Goal: Task Accomplishment & Management: Use online tool/utility

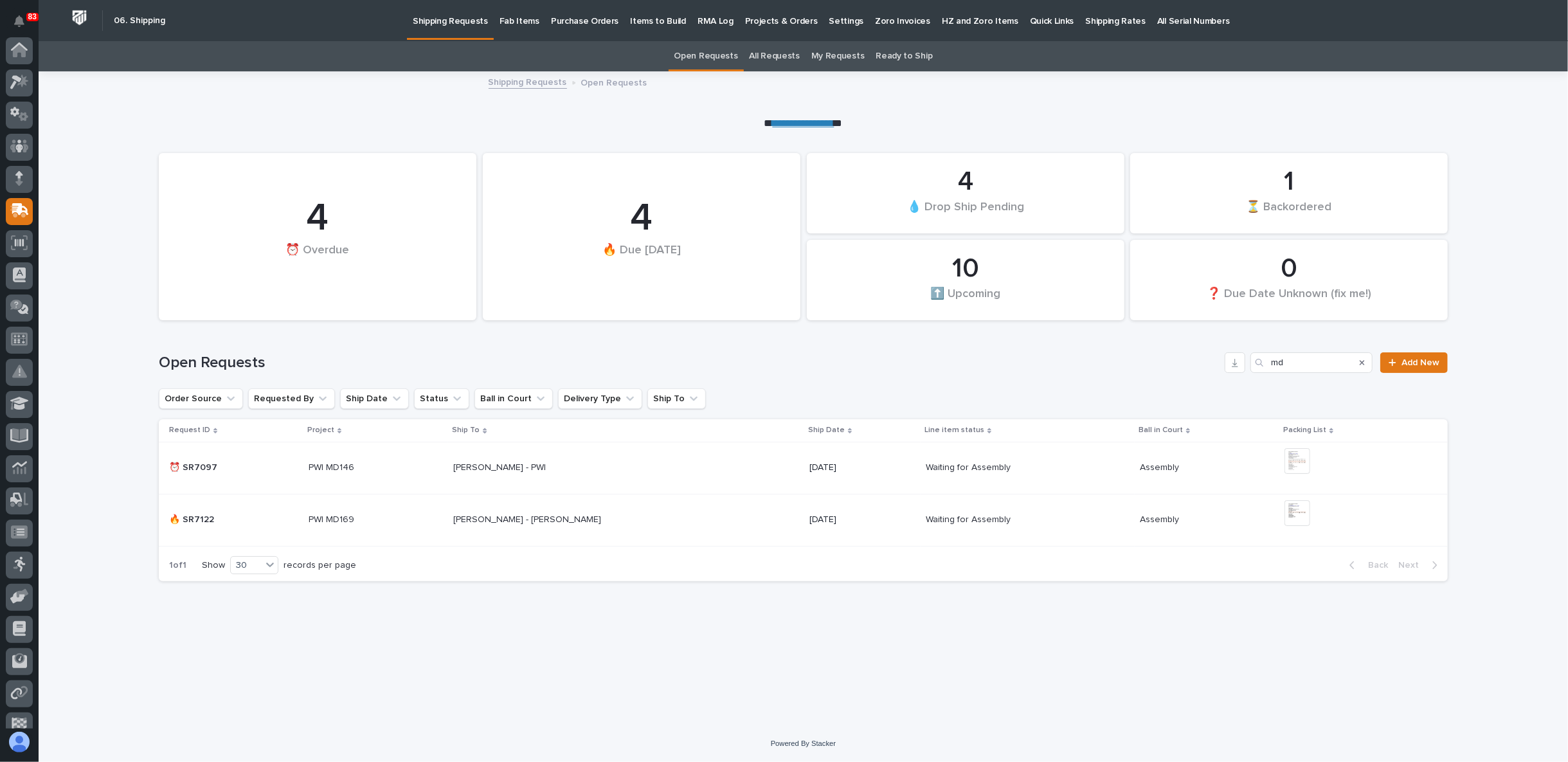
scroll to position [112, 0]
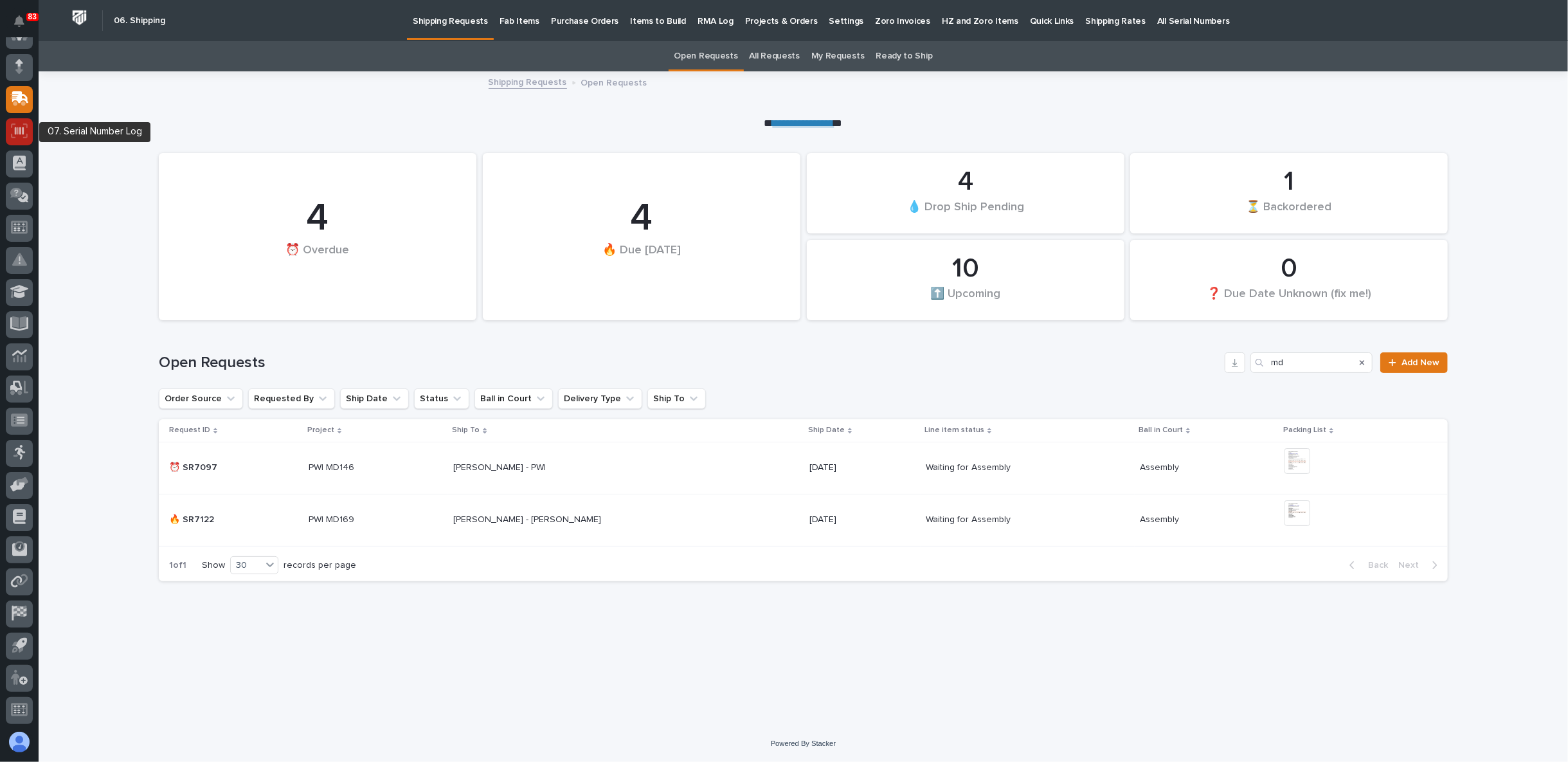
click at [25, 126] on icon at bounding box center [20, 130] width 17 height 15
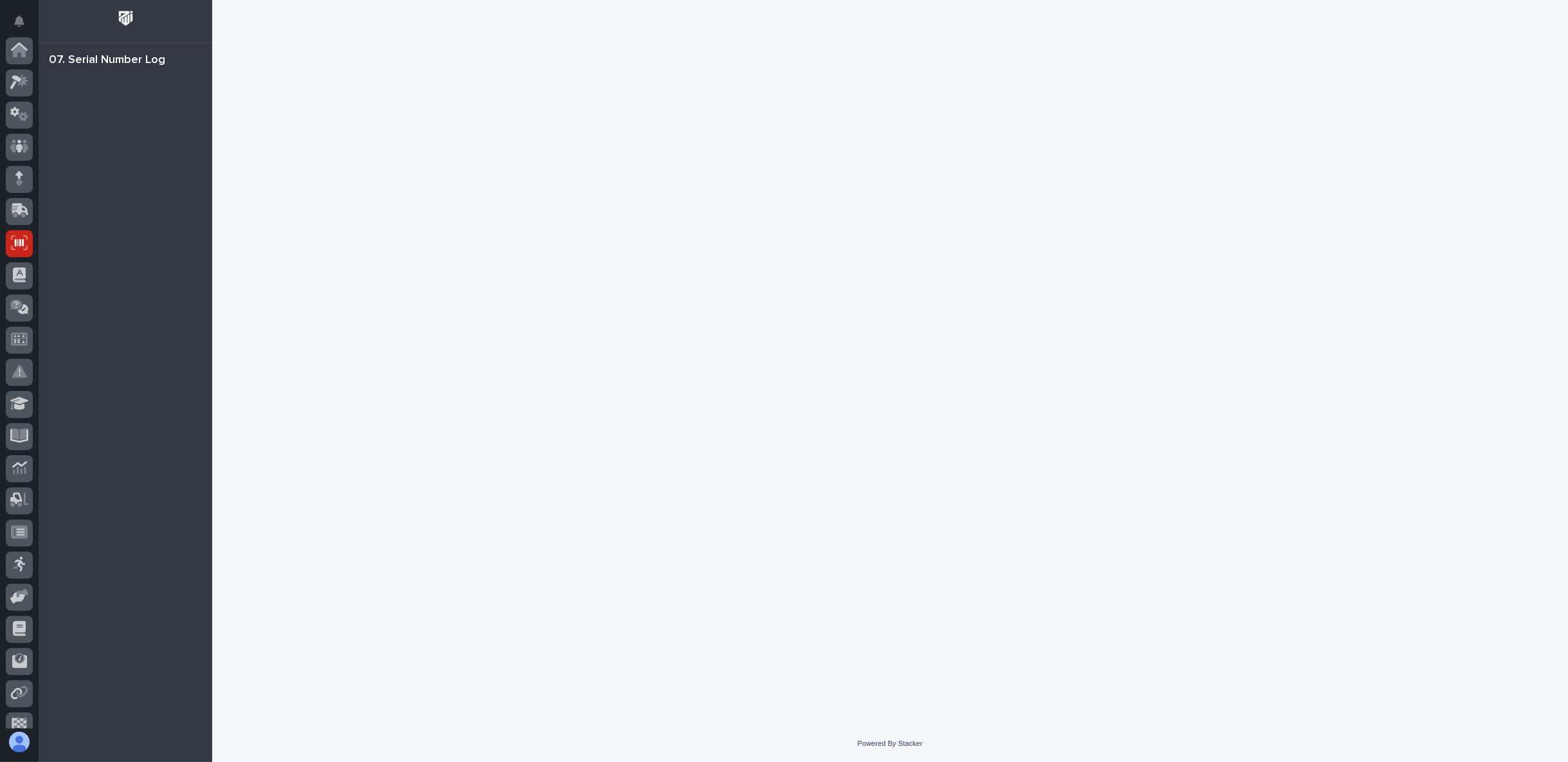
scroll to position [112, 0]
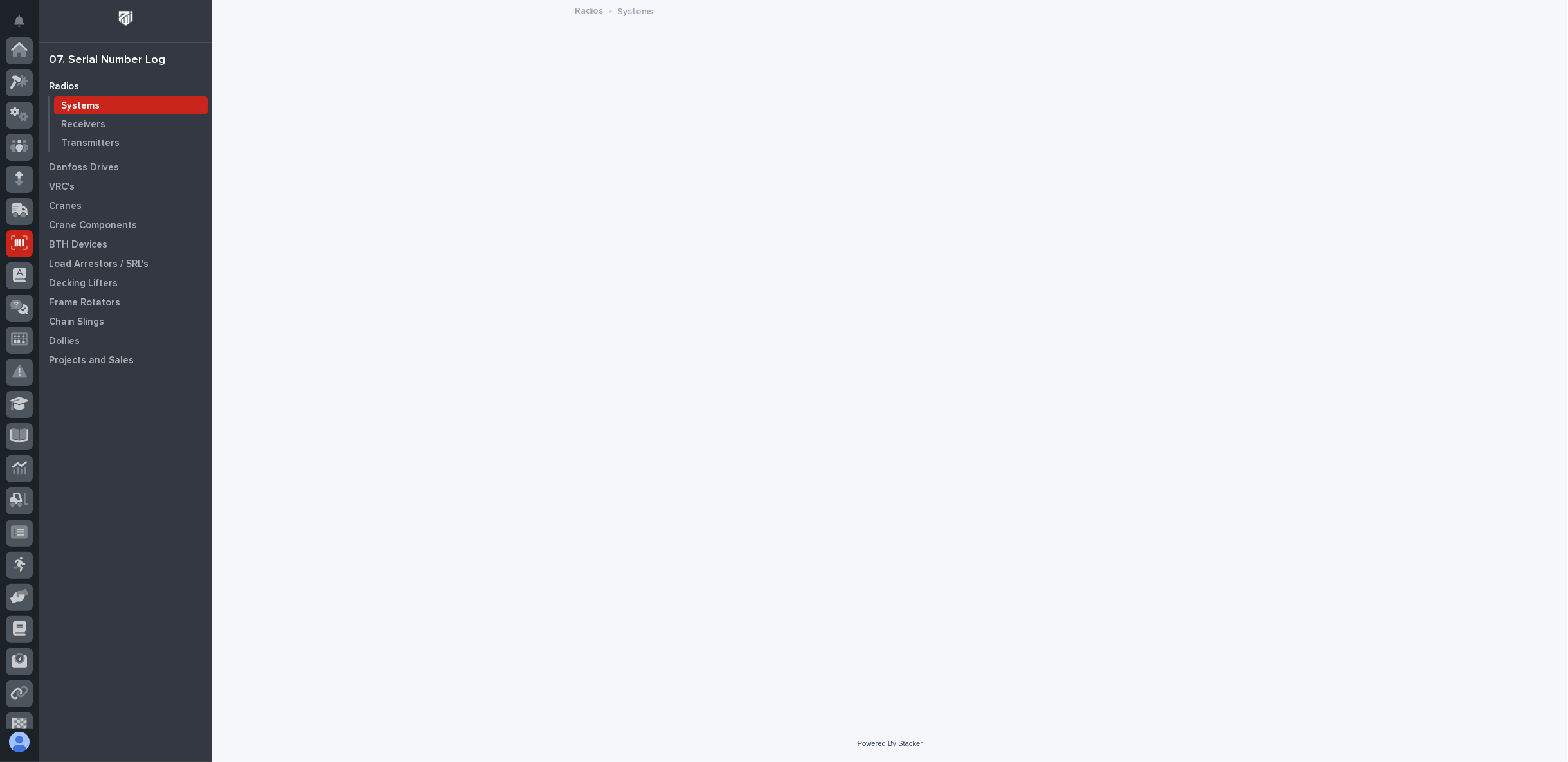
click at [26, 263] on div at bounding box center [20, 276] width 27 height 27
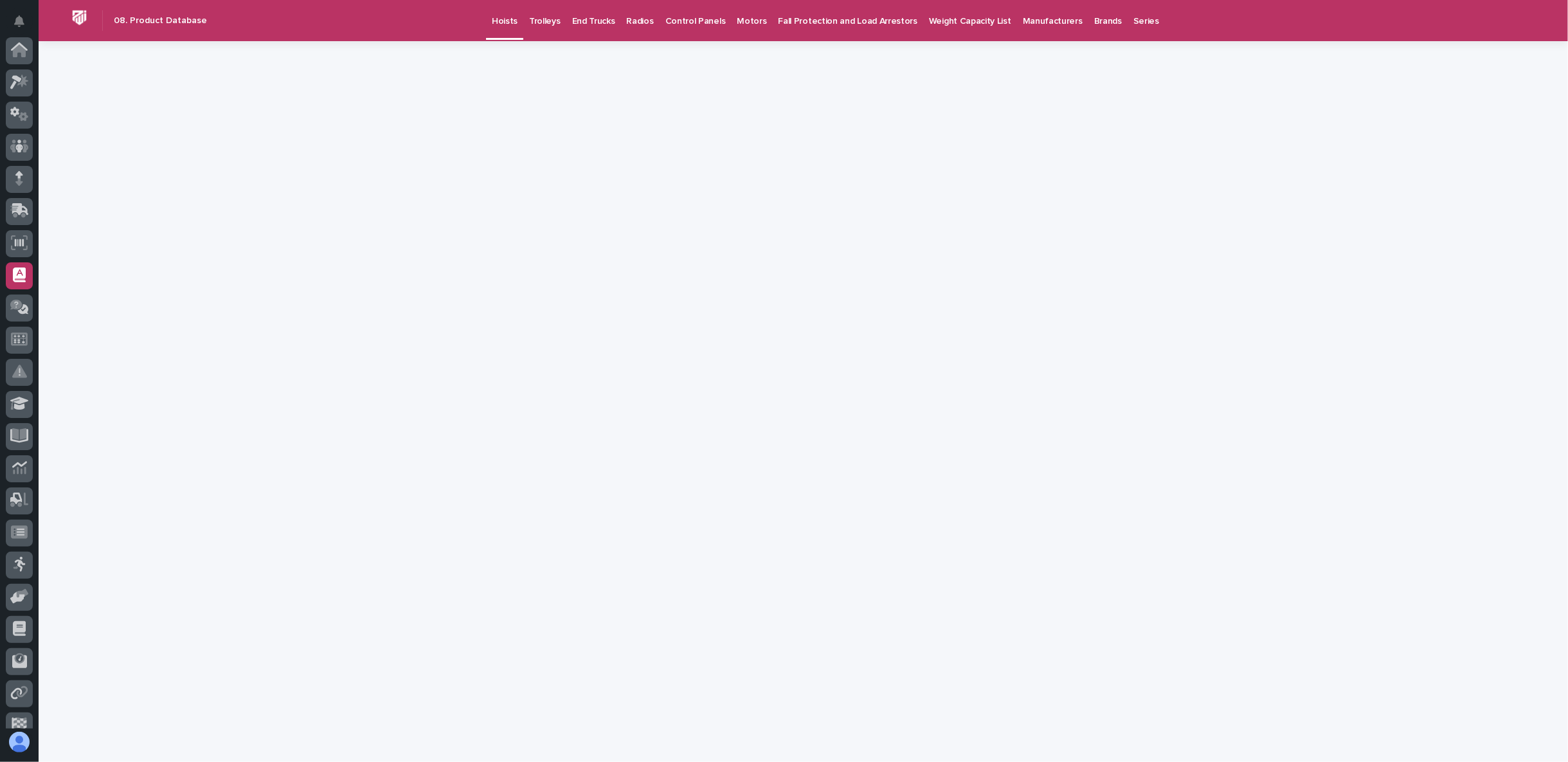
scroll to position [112, 0]
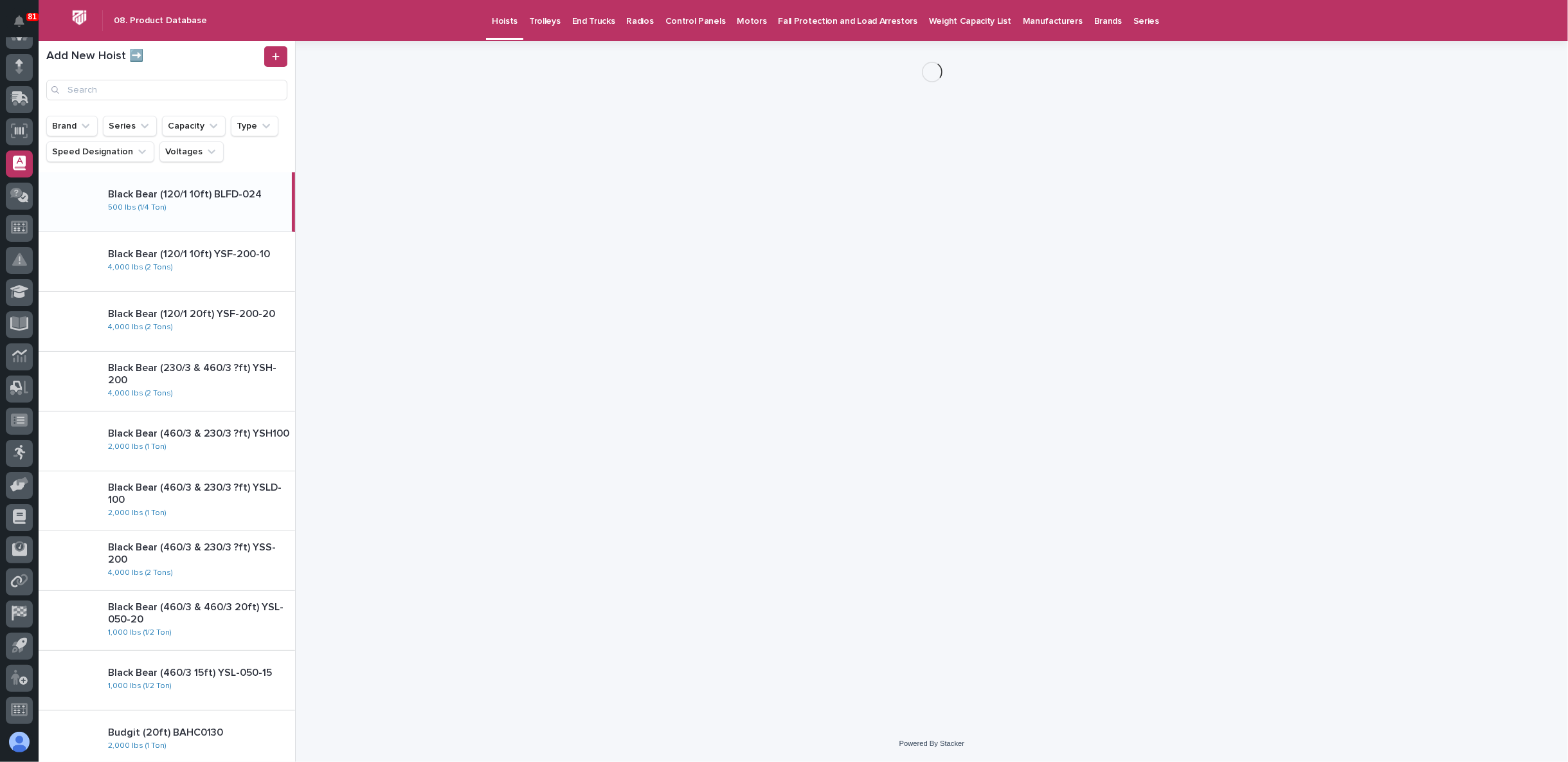
click at [539, 18] on p "Trolleys" at bounding box center [545, 14] width 32 height 27
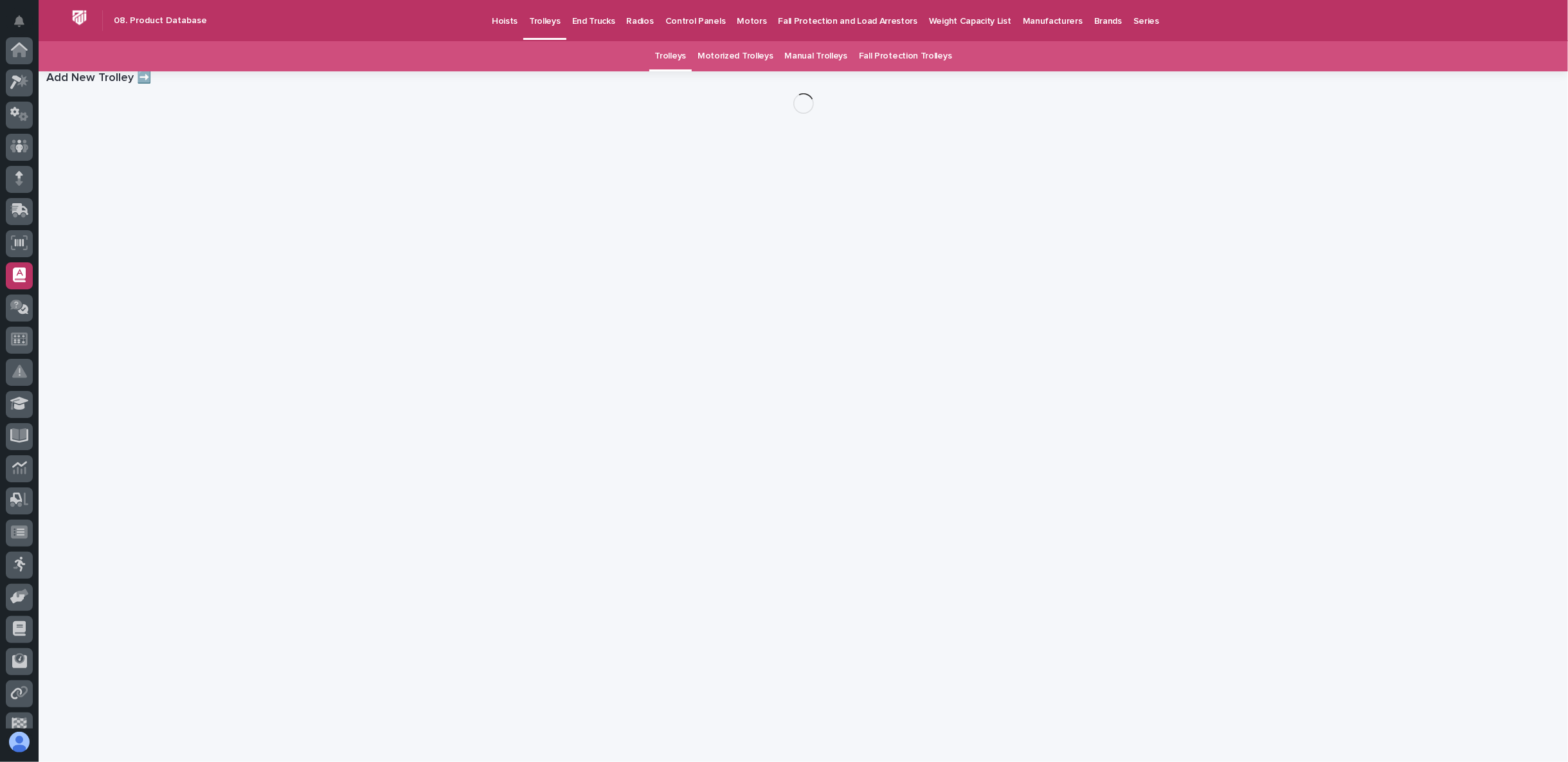
scroll to position [112, 0]
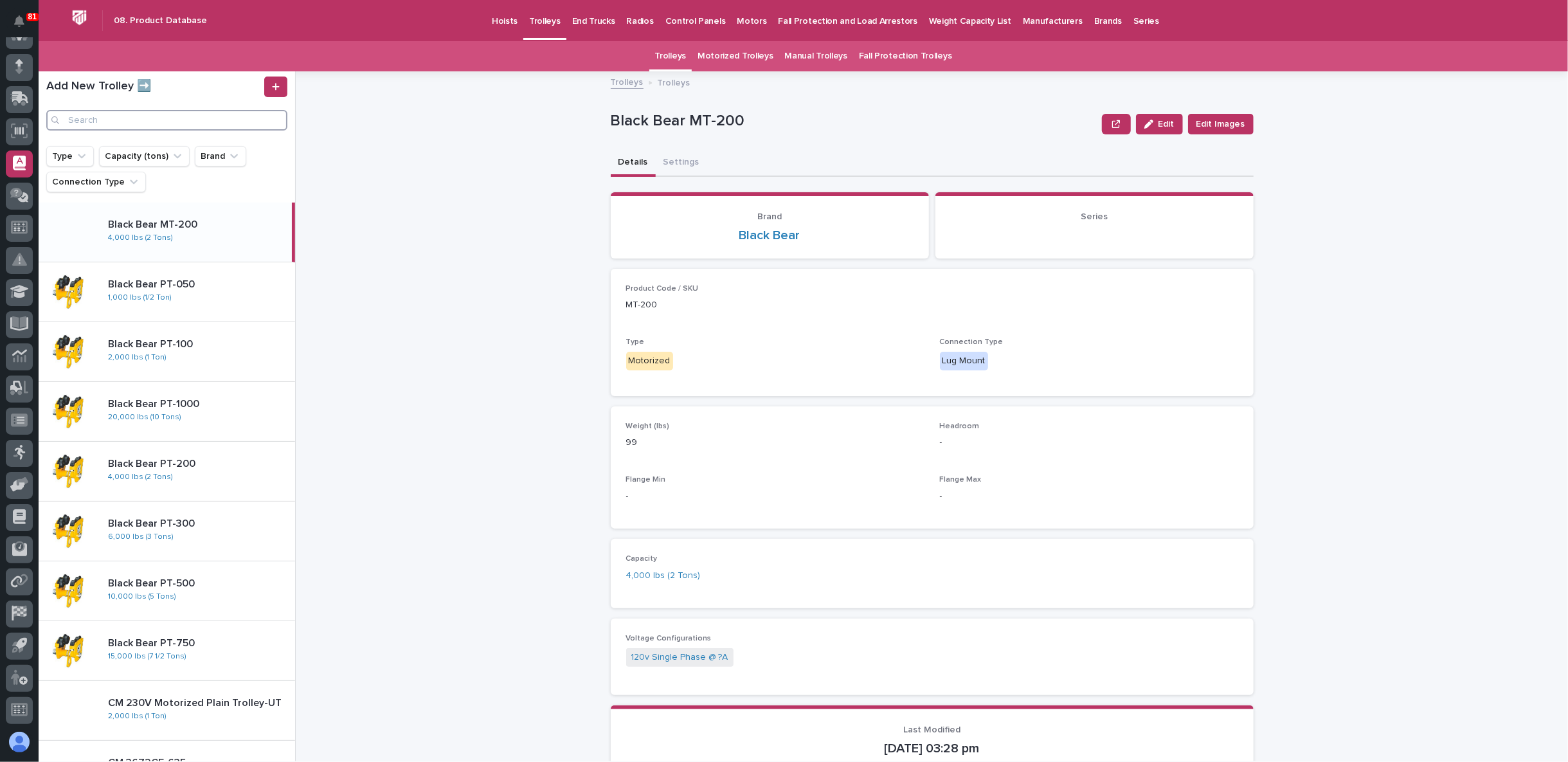
click at [109, 118] on input "Search" at bounding box center [167, 121] width 241 height 21
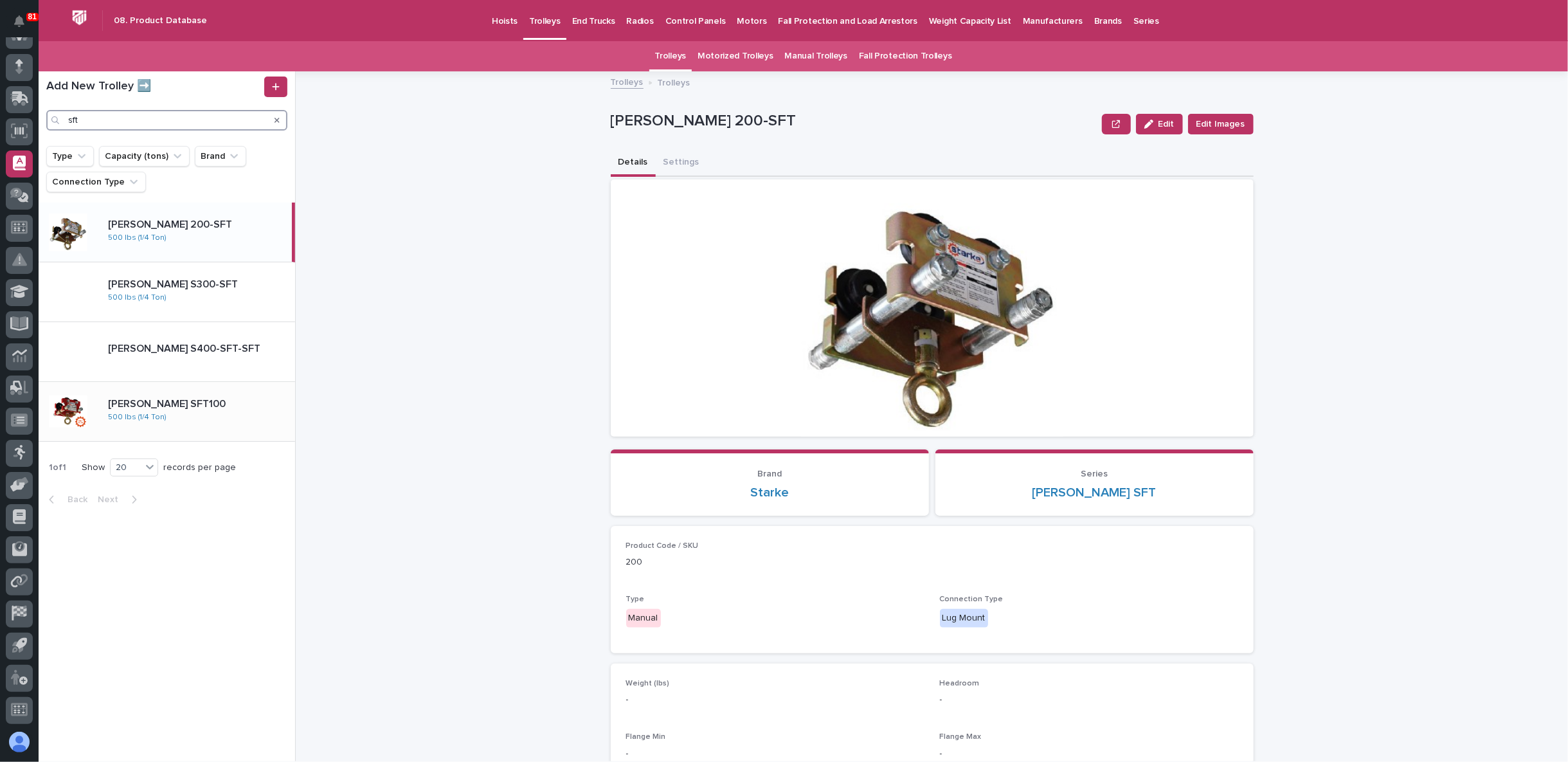
type input "sft"
click at [153, 410] on div "[PERSON_NAME] SFT100 [PERSON_NAME] SFT100 500 lbs (1/4 Ton)" at bounding box center [196, 411] width 198 height 38
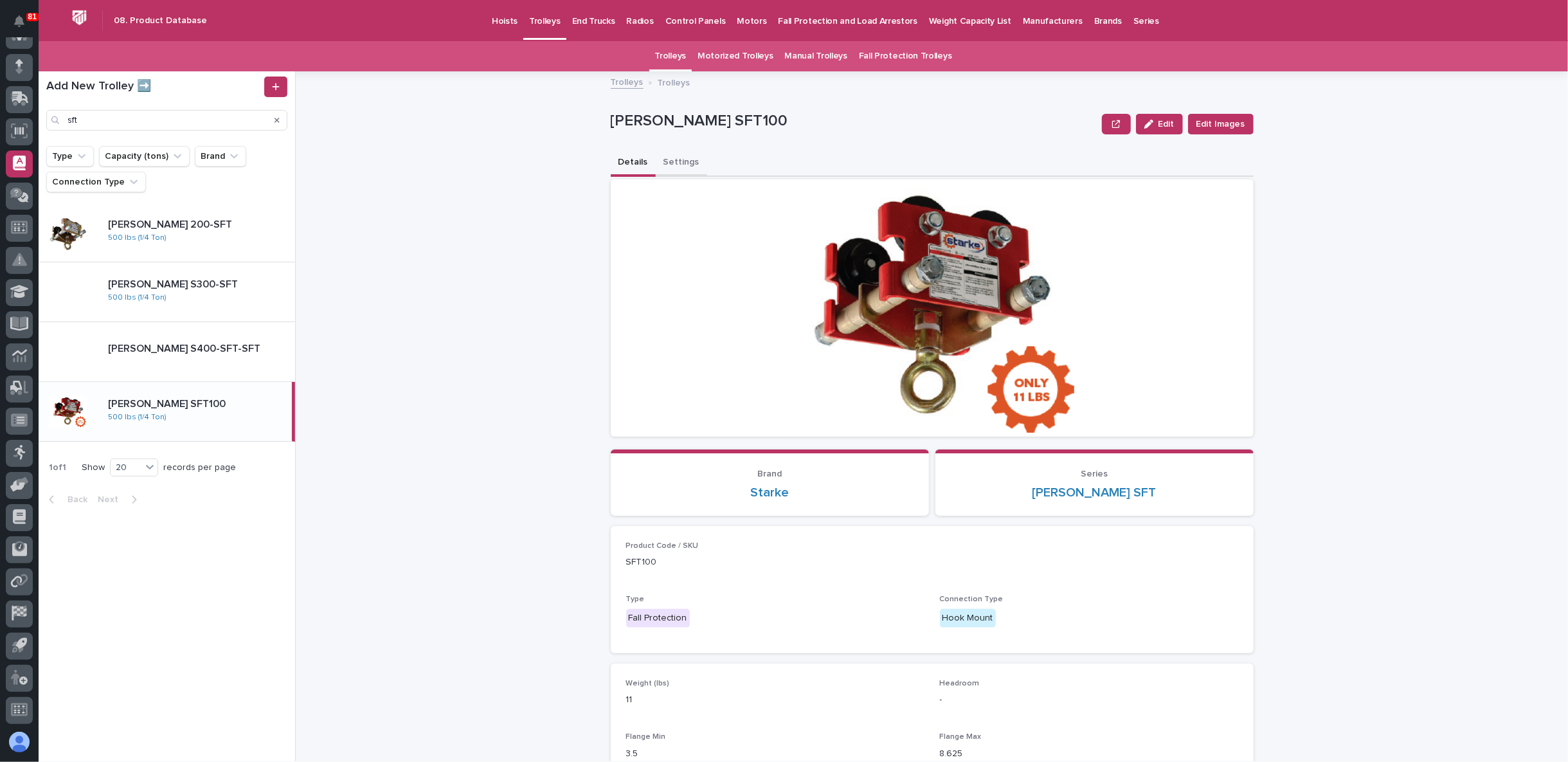
click at [652, 167] on div "Details Settings" at bounding box center [932, 163] width 643 height 27
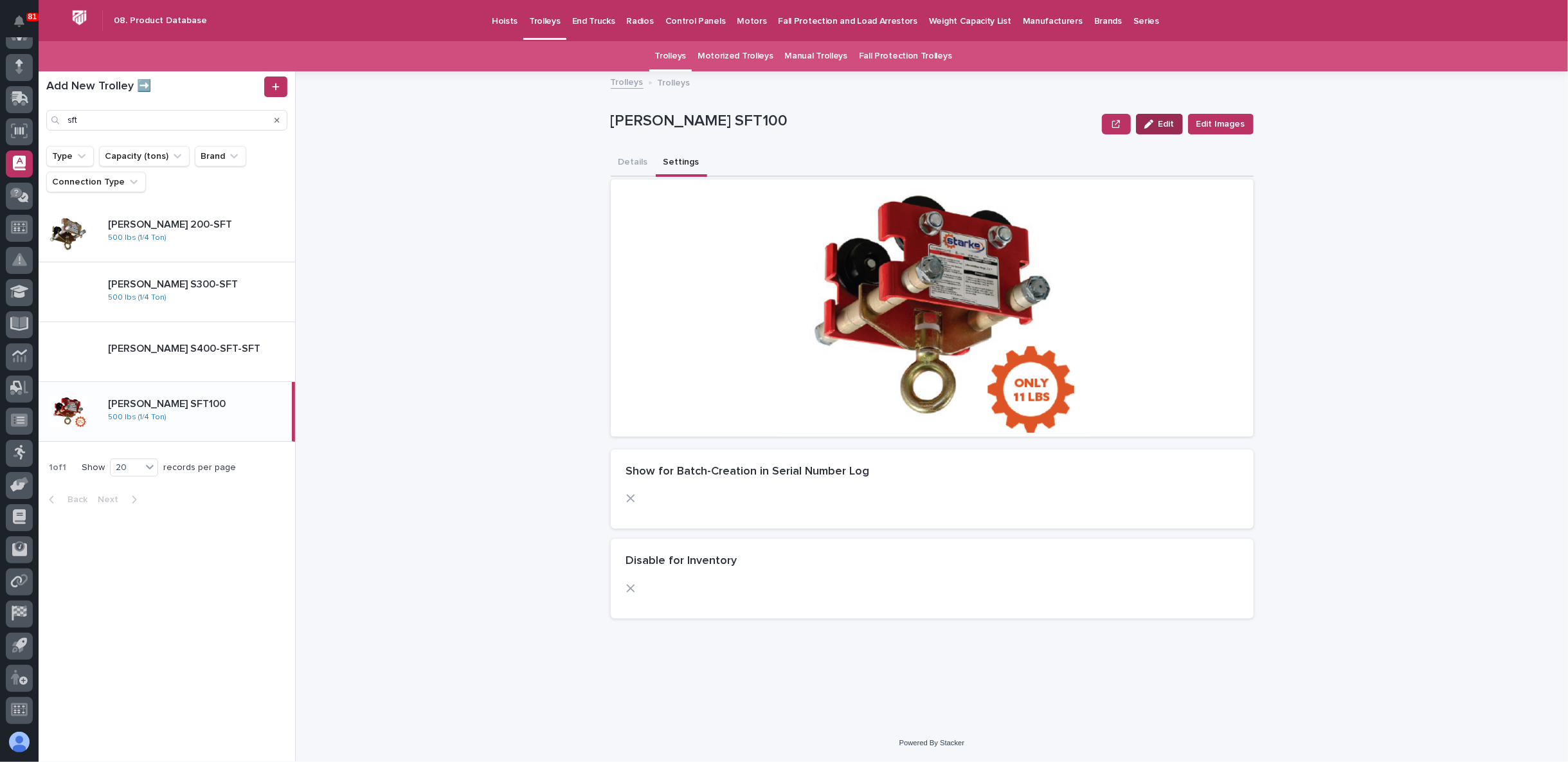
click at [1157, 115] on button "Edit" at bounding box center [1159, 124] width 47 height 21
click at [631, 498] on span at bounding box center [631, 499] width 10 height 10
click at [1225, 124] on span "Save" at bounding box center [1233, 124] width 21 height 9
click at [541, 423] on div "Trolleys Trolleys [PERSON_NAME] SFT100 Edit Edit Images [PERSON_NAME] SFT100 Ed…" at bounding box center [939, 416] width 1257 height 689
click at [326, 281] on div "Trolleys Trolleys [PERSON_NAME] SFT100 Edit Edit Images [PERSON_NAME] SFT100 Ed…" at bounding box center [939, 416] width 1257 height 689
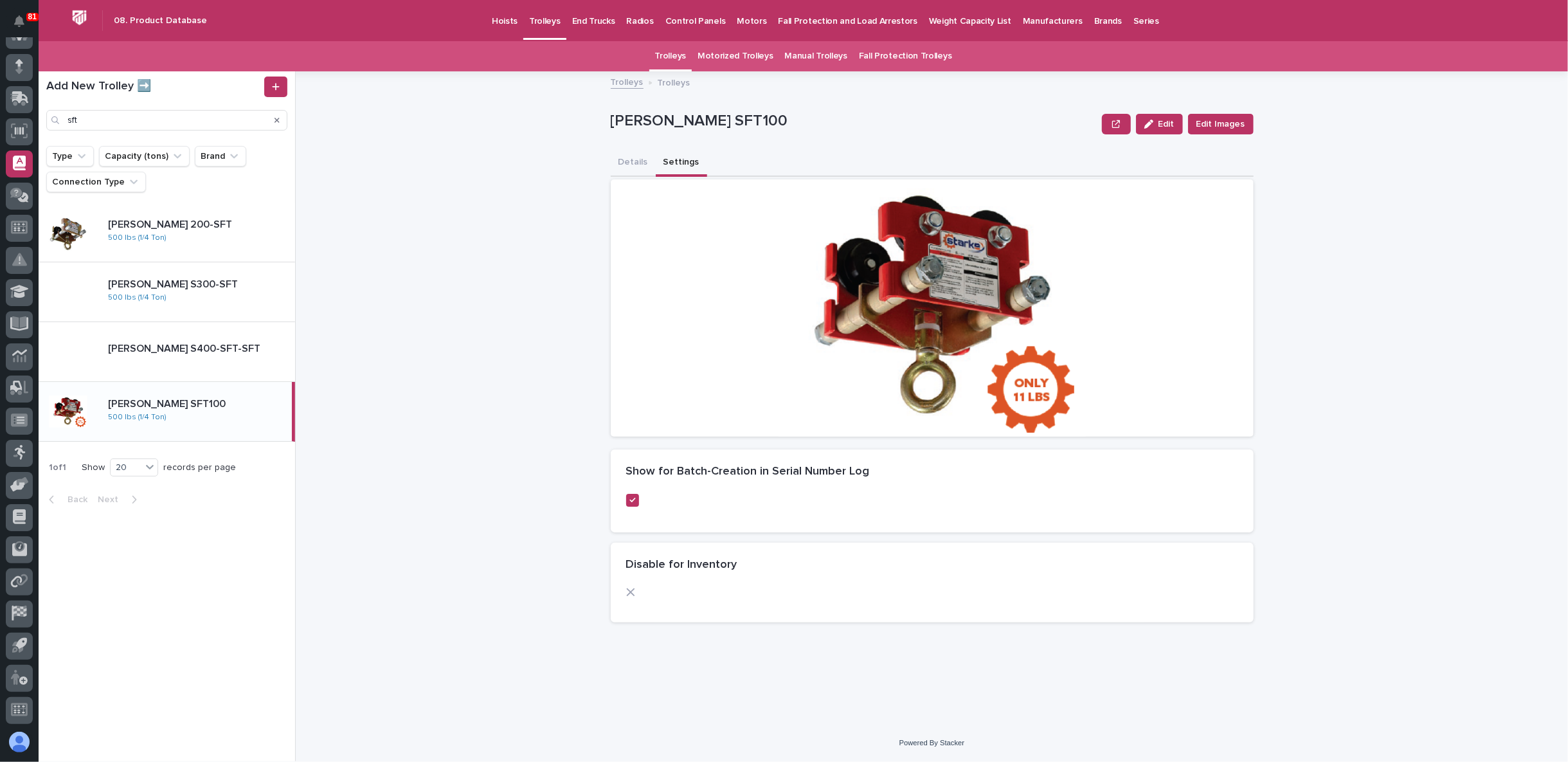
drag, startPoint x: 211, startPoint y: 233, endPoint x: 356, endPoint y: 209, distance: 147.0
click at [211, 233] on div "[PERSON_NAME] 200-SFT [PERSON_NAME] 200-SFT 500 lbs (1/4 Ton)" at bounding box center [196, 233] width 198 height 38
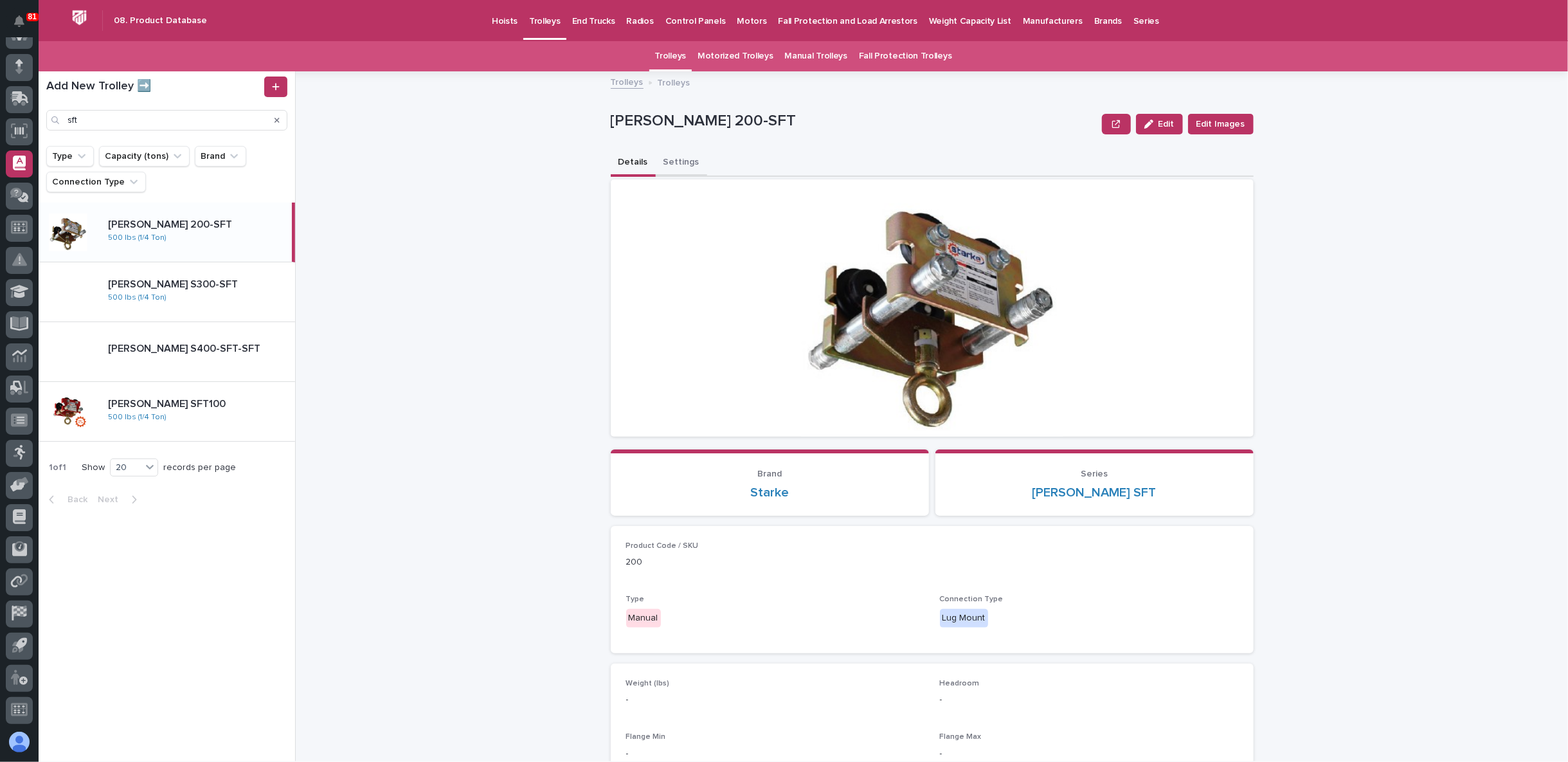
click at [669, 156] on button "Settings" at bounding box center [682, 163] width 51 height 27
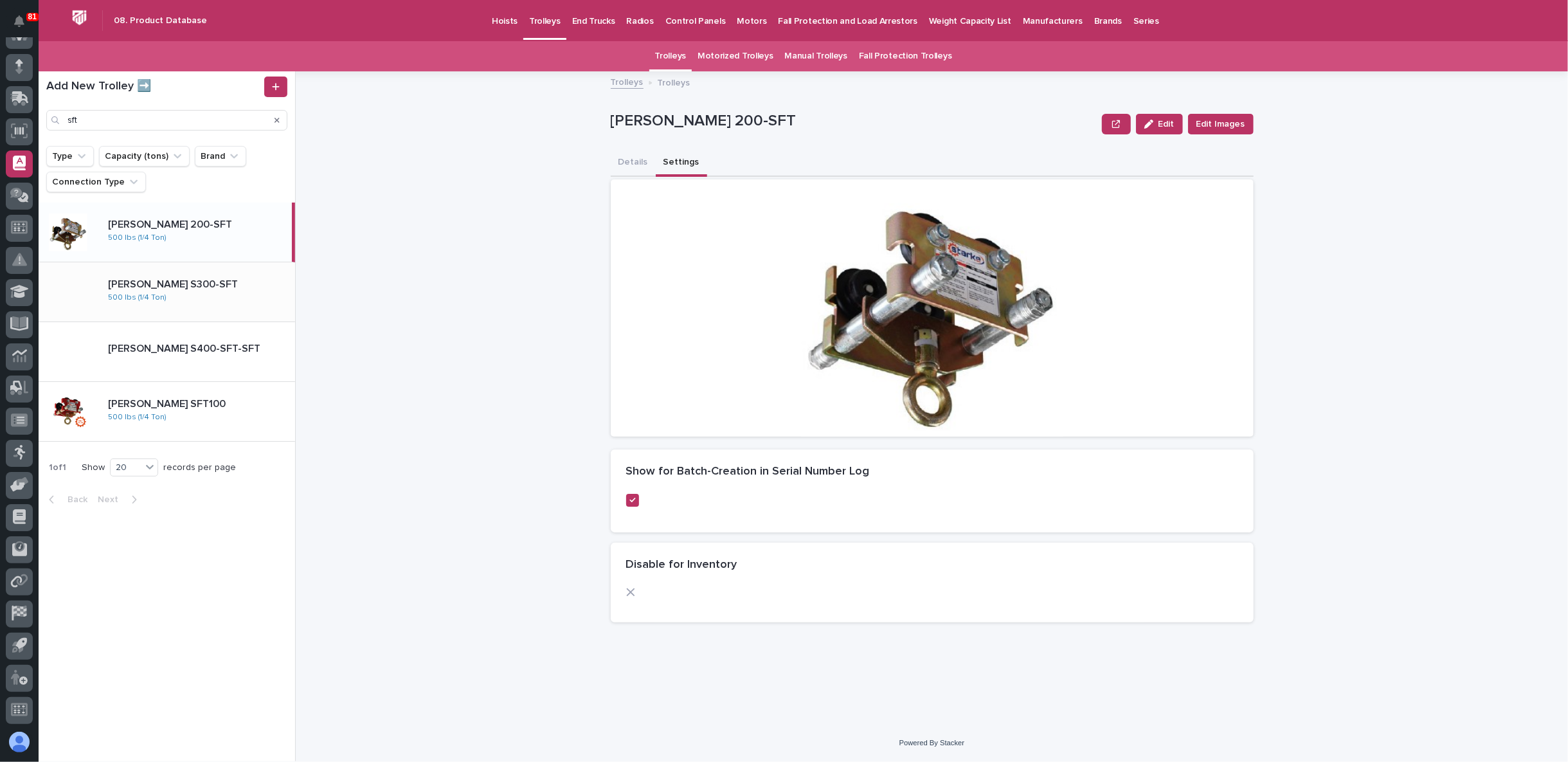
click at [149, 287] on p "[PERSON_NAME] S300-SFT" at bounding box center [174, 282] width 133 height 15
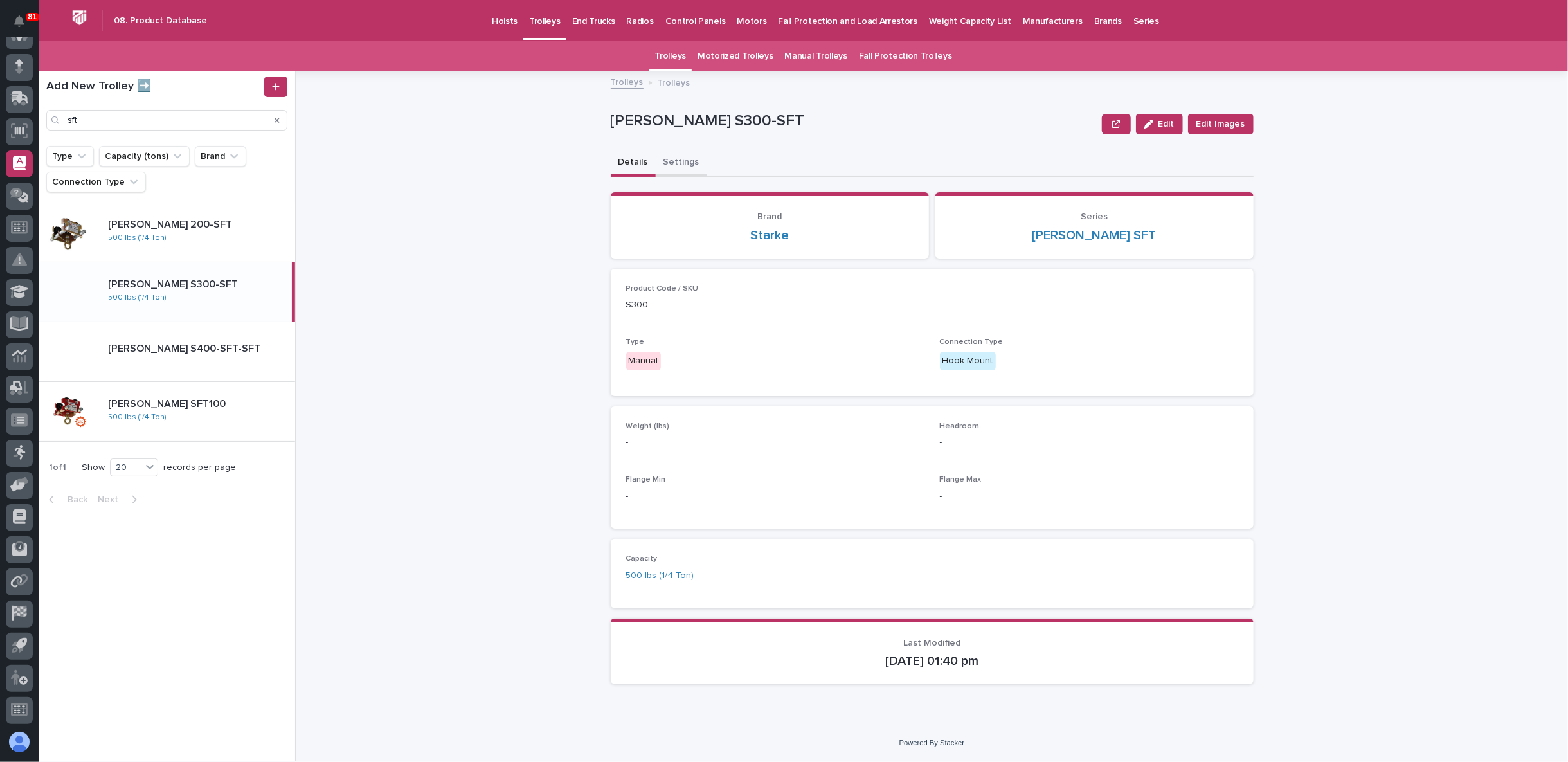
click at [684, 162] on button "Settings" at bounding box center [682, 163] width 51 height 27
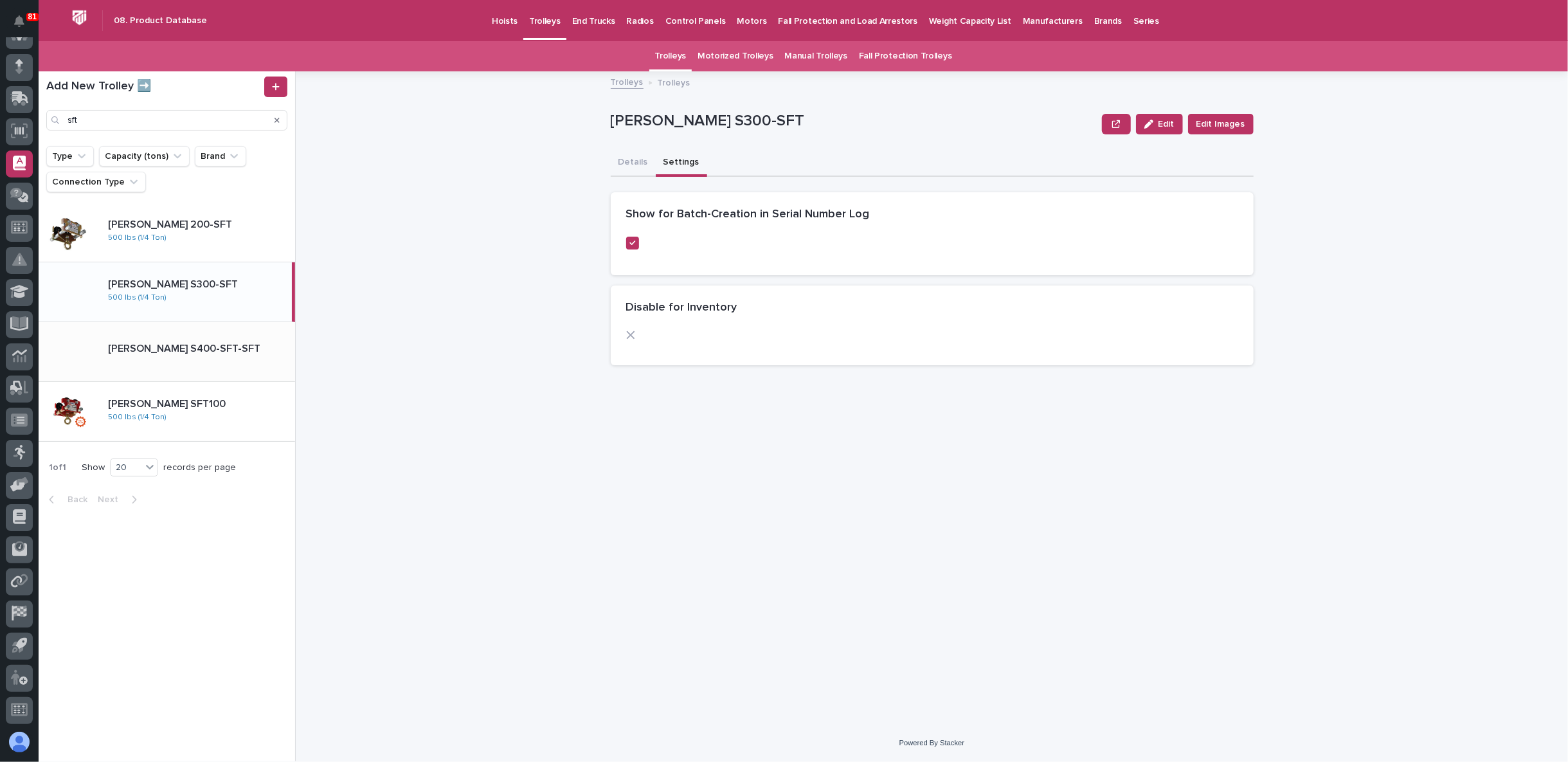
click at [204, 360] on div "[PERSON_NAME] S400-SFT-SFT [PERSON_NAME] S400-SFT-SFT" at bounding box center [196, 351] width 198 height 27
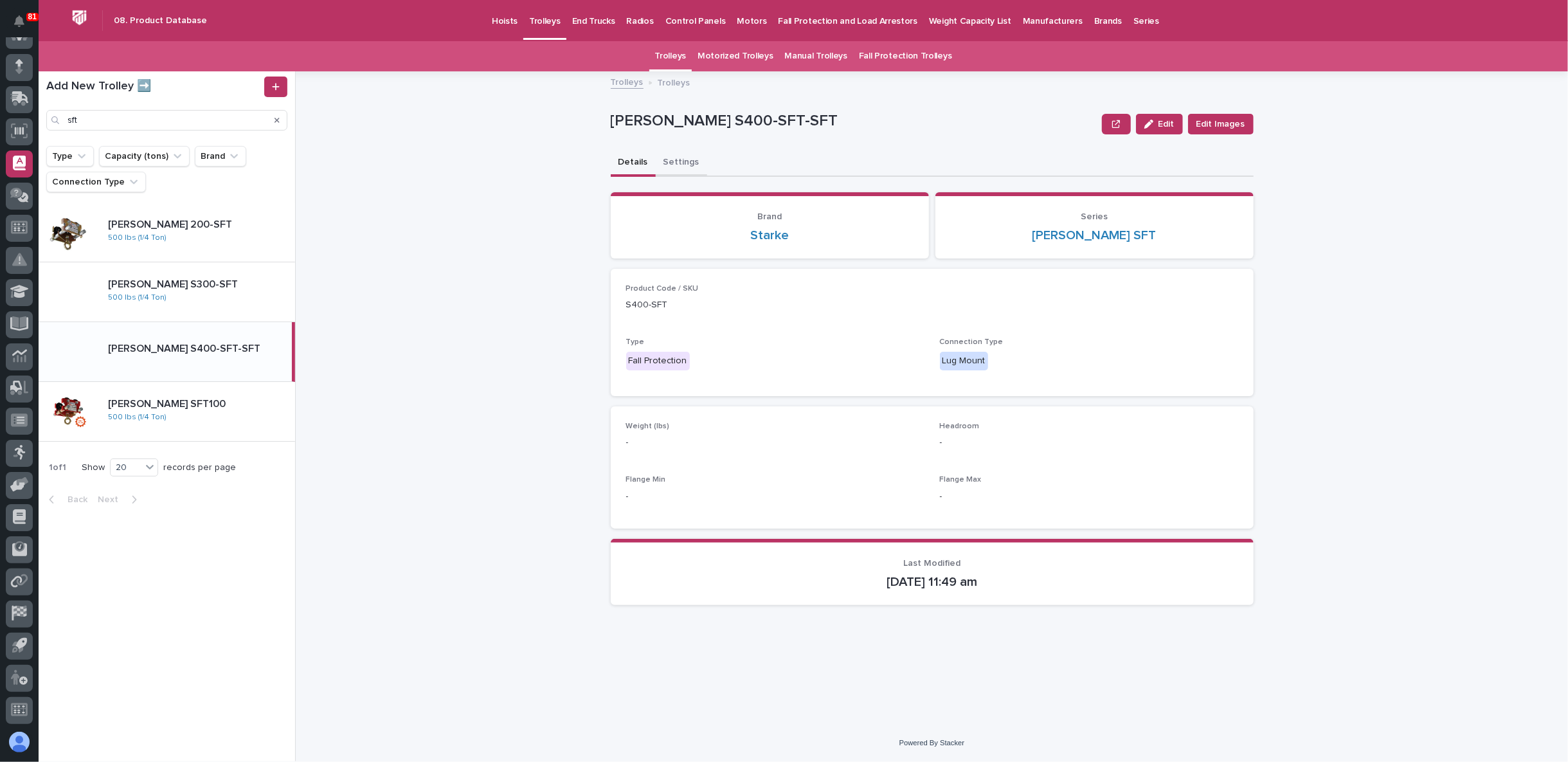
click at [680, 159] on button "Settings" at bounding box center [682, 163] width 51 height 27
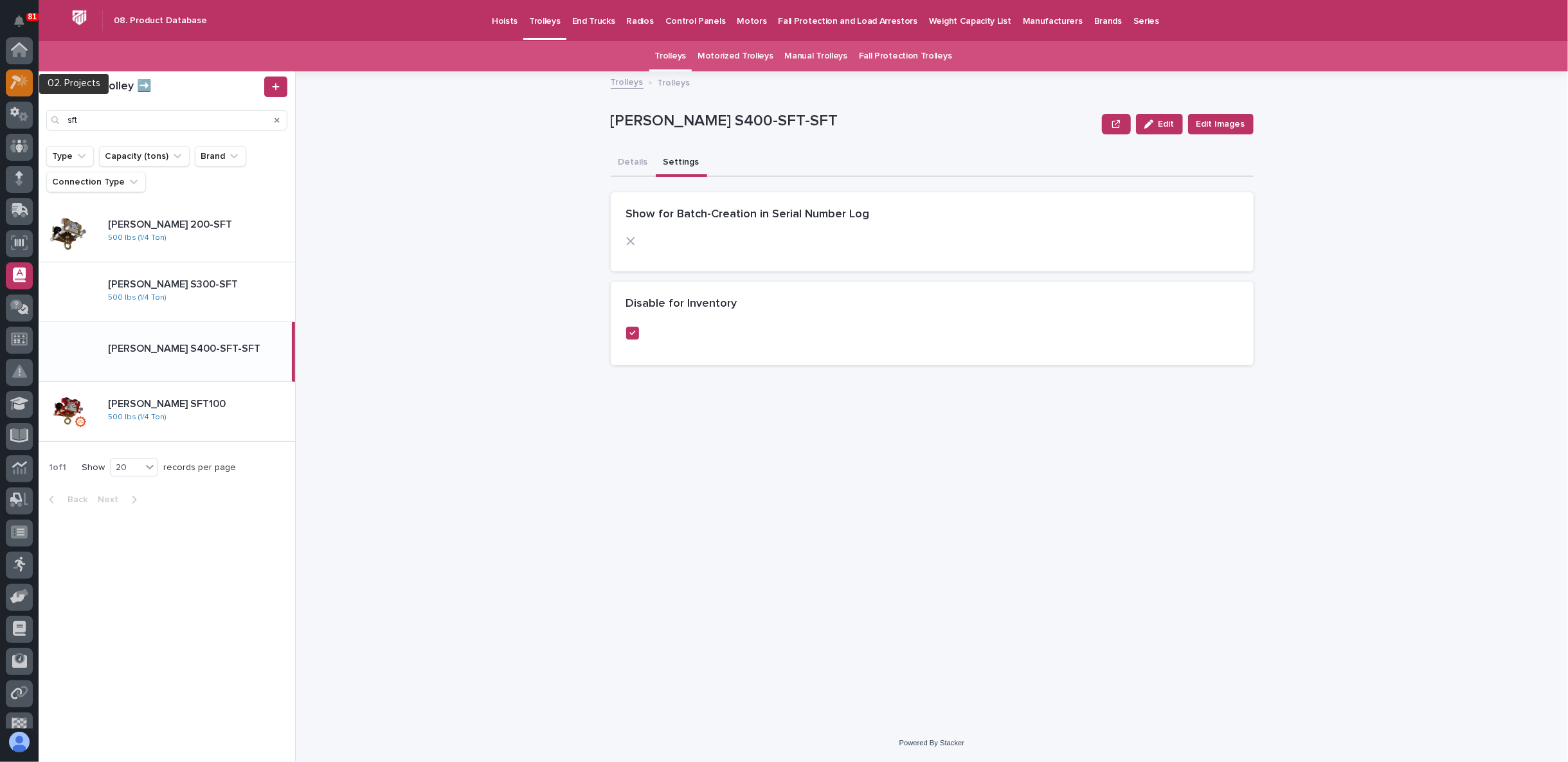
click at [23, 81] on icon at bounding box center [22, 80] width 11 height 13
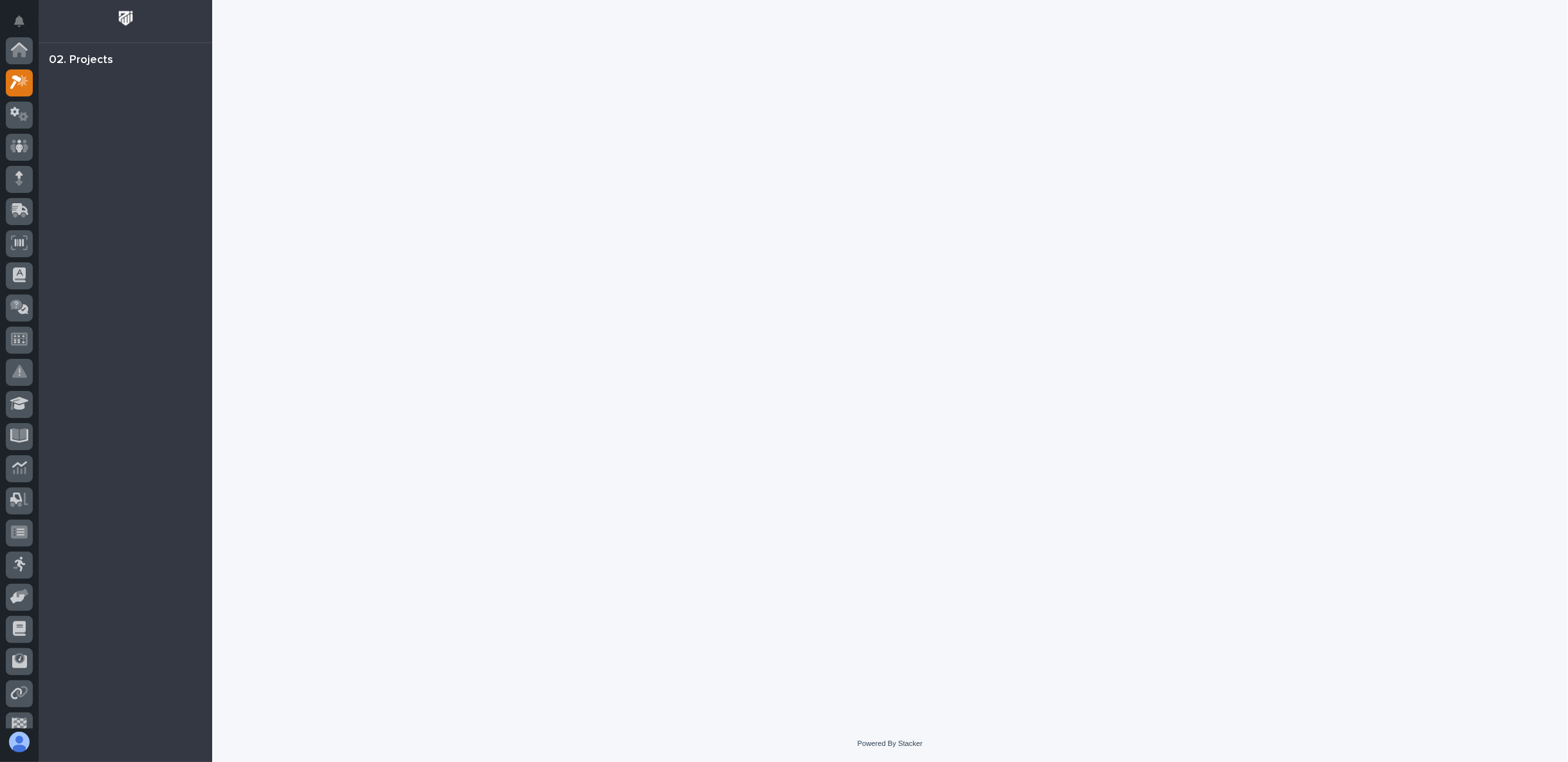
scroll to position [32, 0]
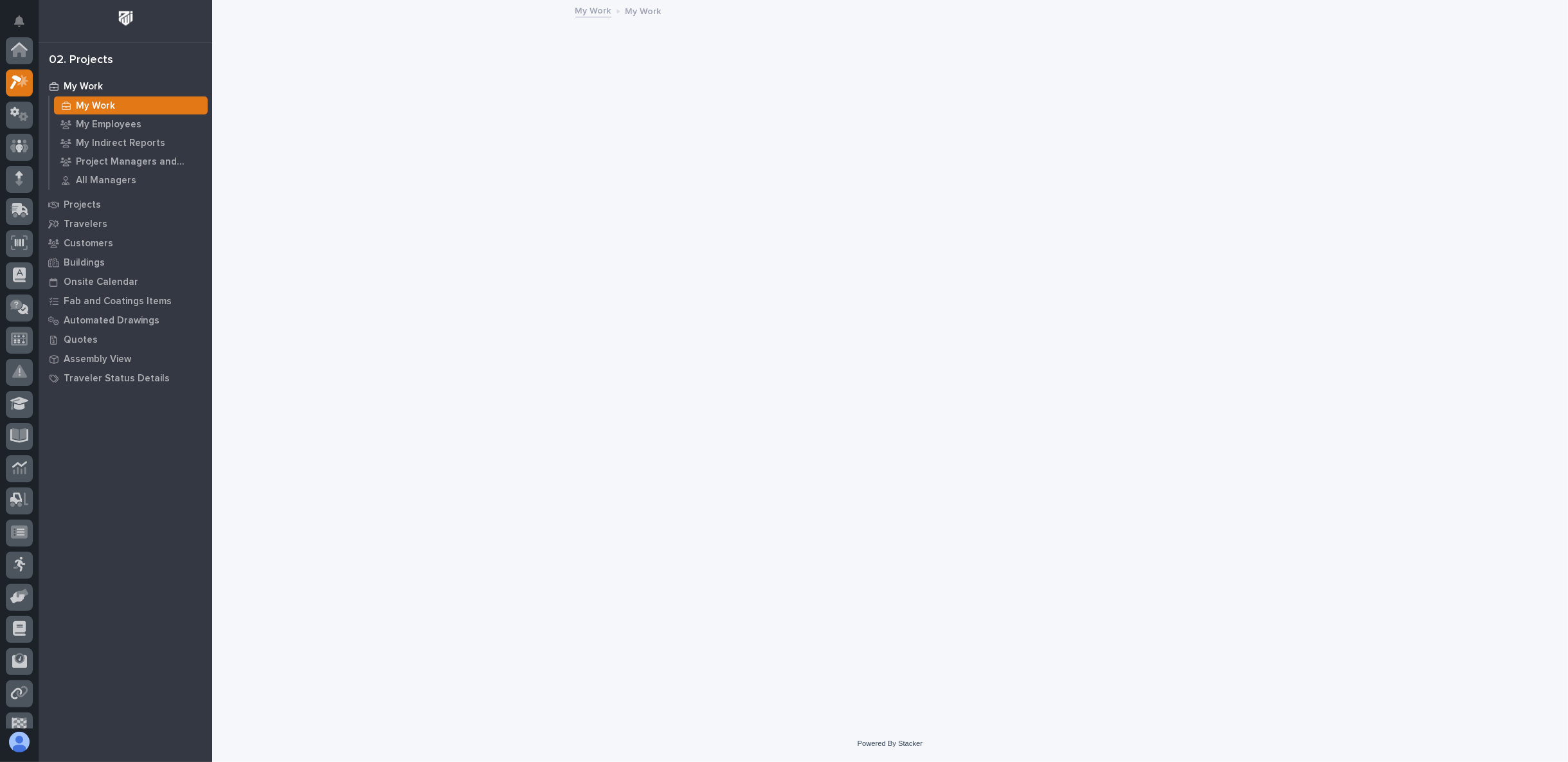
scroll to position [32, 0]
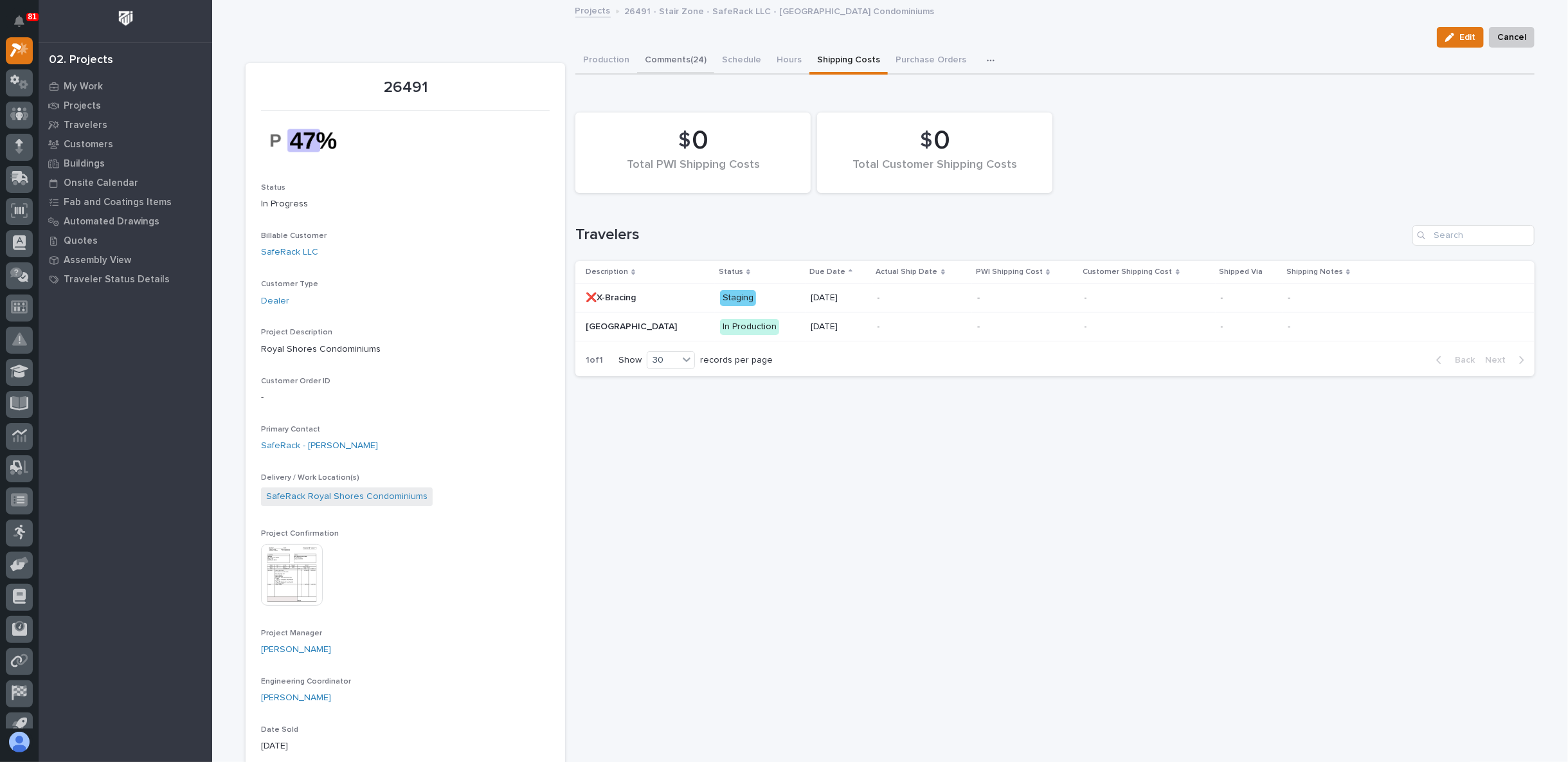
click at [654, 61] on button "Comments (24)" at bounding box center [676, 62] width 77 height 27
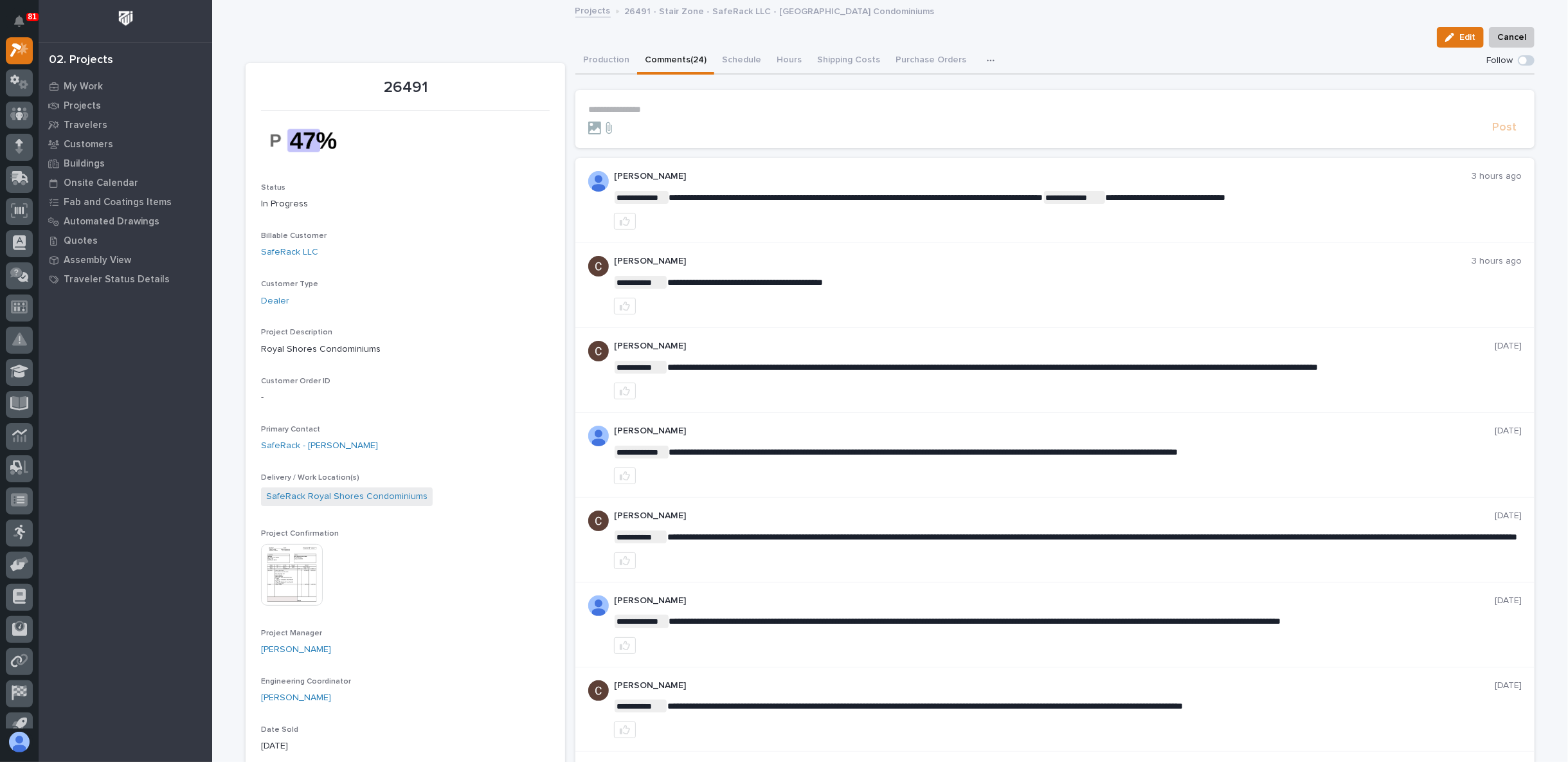
drag, startPoint x: 553, startPoint y: 434, endPoint x: 551, endPoint y: 452, distance: 18.1
click at [523, 593] on div "This file cannot be opened Download File" at bounding box center [405, 576] width 288 height 64
